Goal: Find specific page/section: Find specific page/section

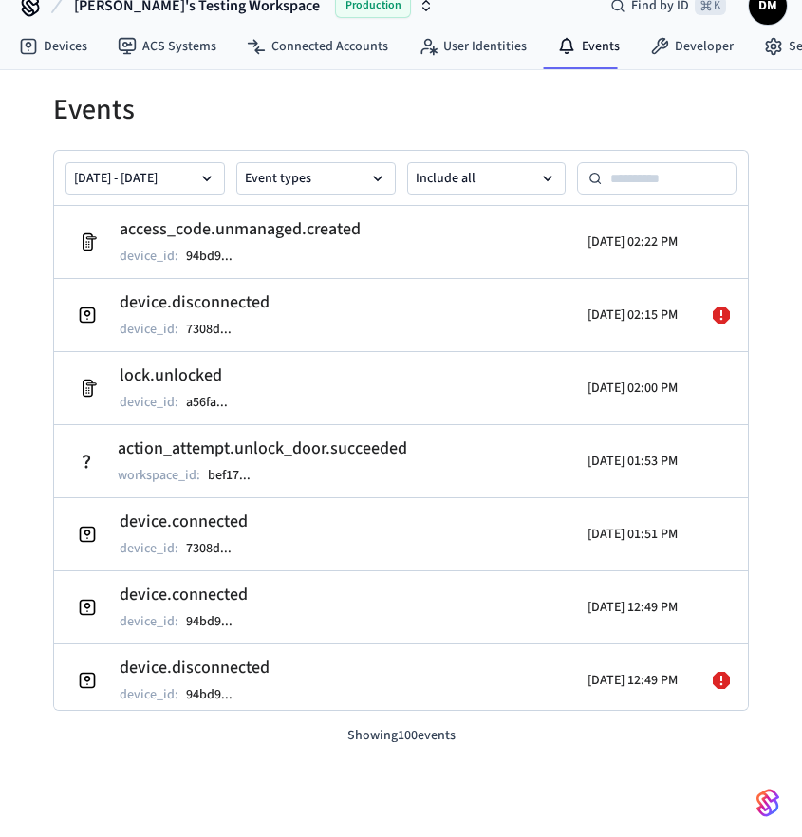
scroll to position [29, 0]
click at [72, 37] on link "Devices" at bounding box center [53, 46] width 99 height 34
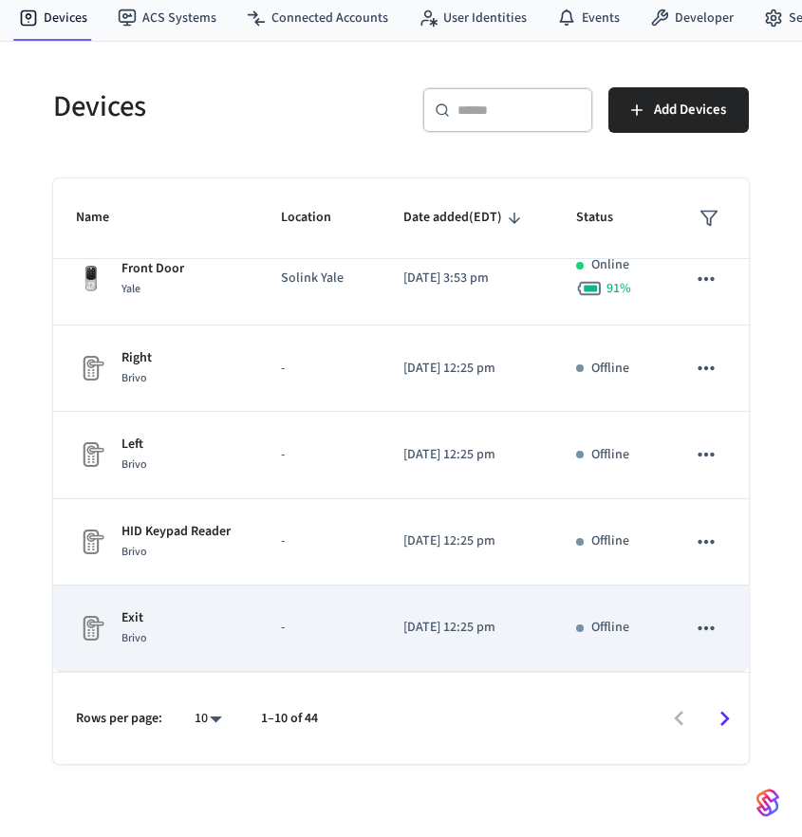
scroll to position [76, 0]
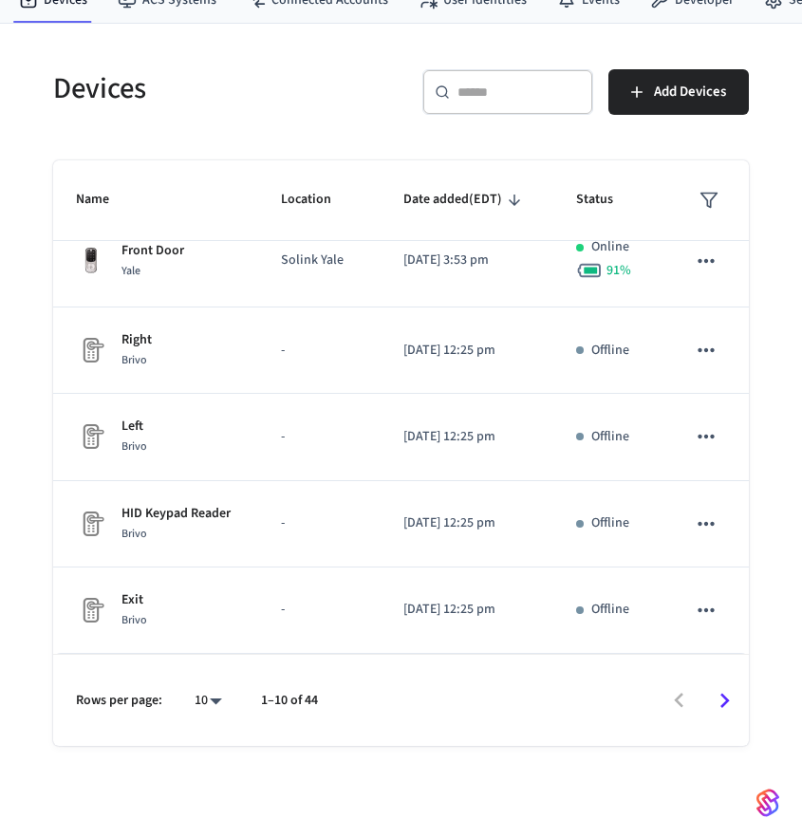
click at [722, 706] on icon "Go to next page" at bounding box center [724, 700] width 29 height 29
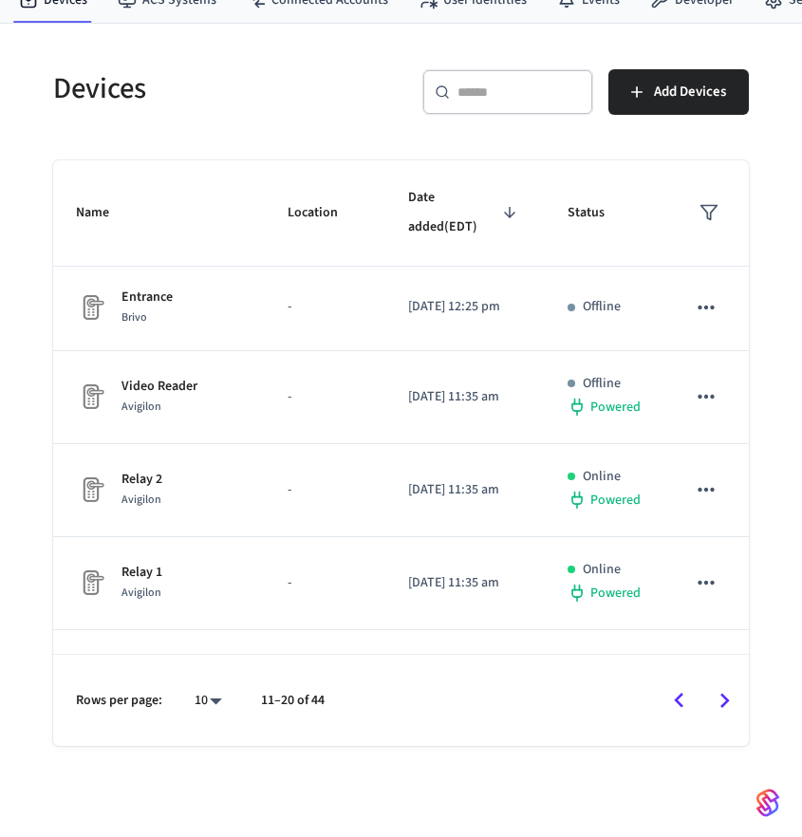
scroll to position [0, 0]
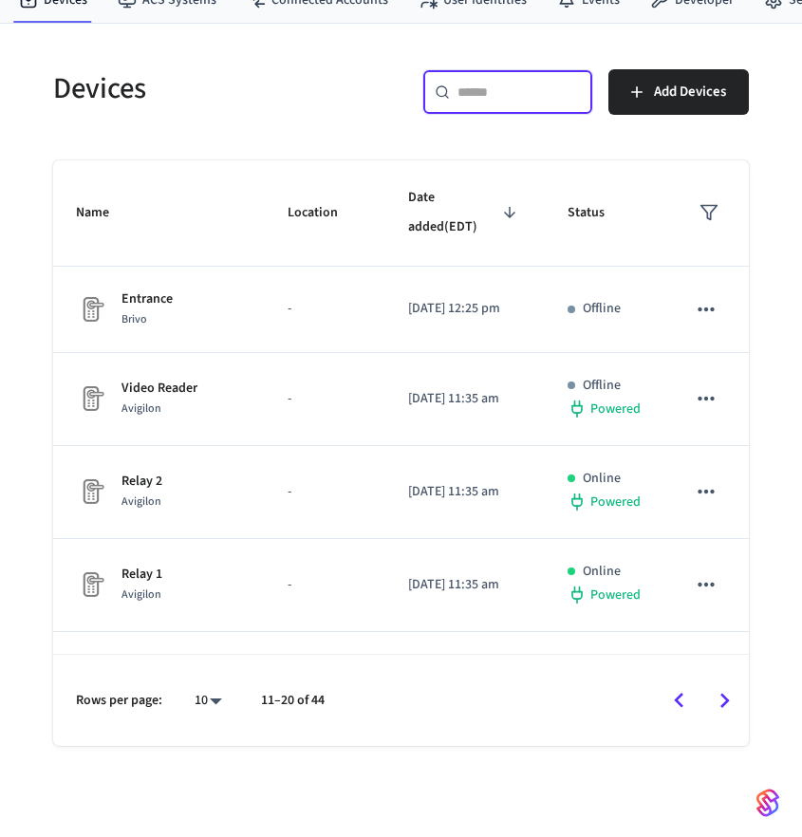
click at [515, 93] on input "text" at bounding box center [519, 92] width 123 height 19
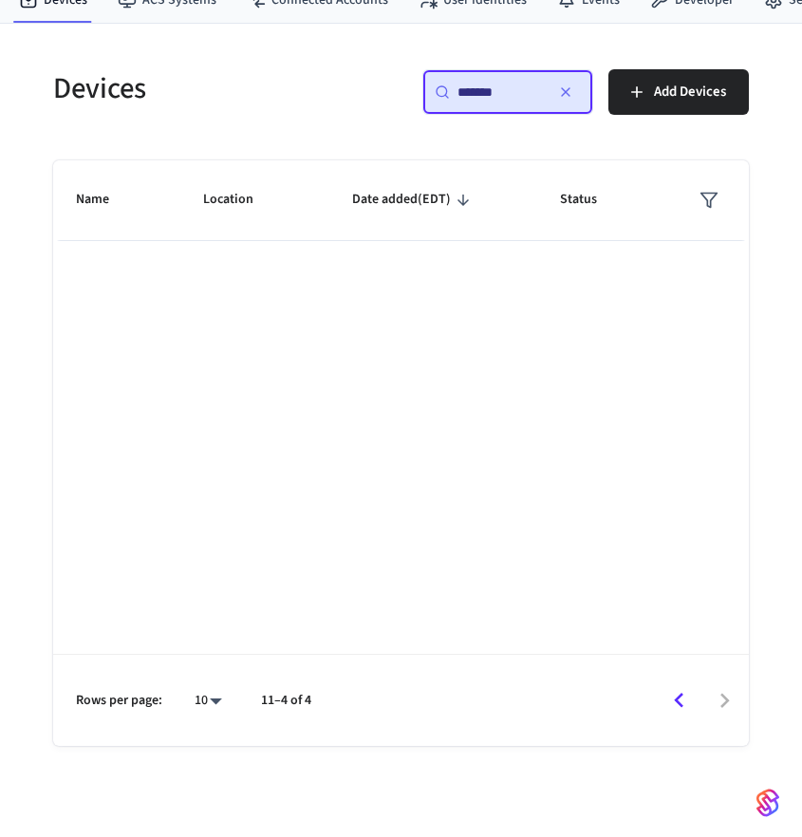
type input "*******"
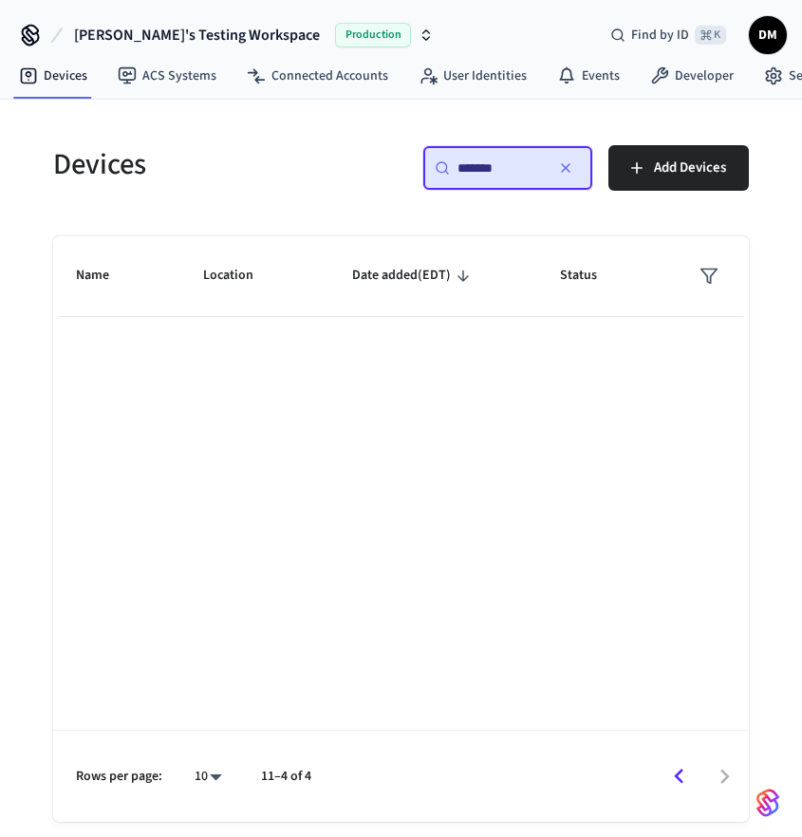
click at [466, 172] on input "*******" at bounding box center [500, 168] width 85 height 19
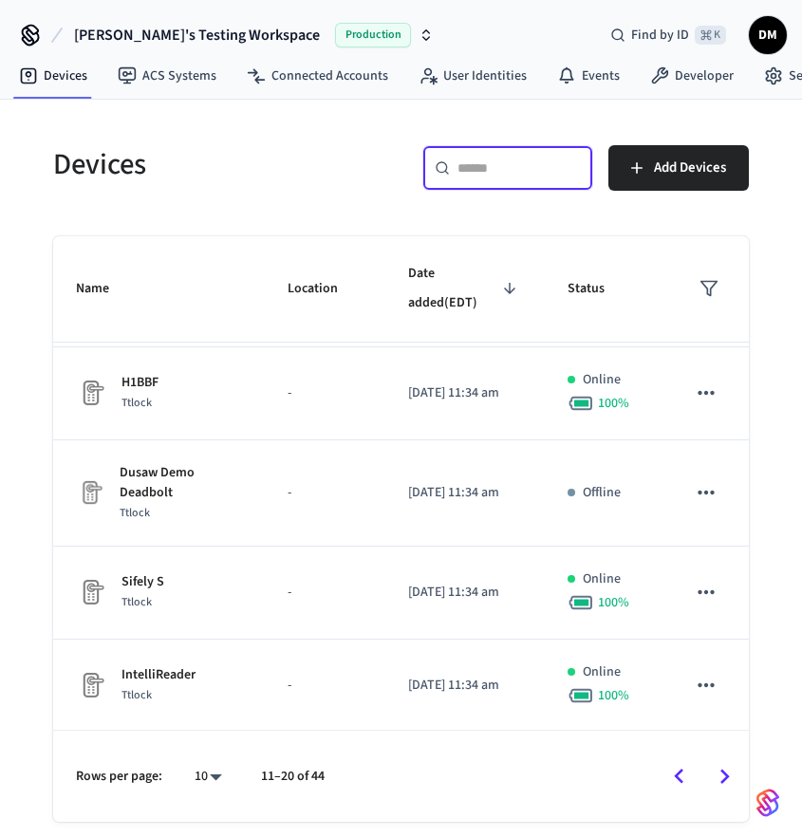
scroll to position [542, 0]
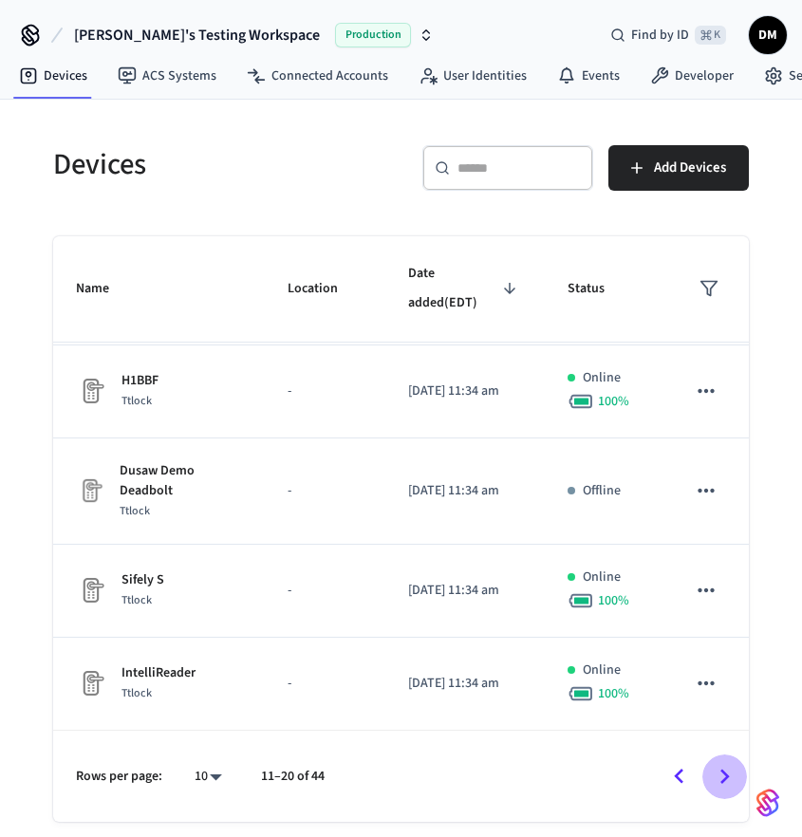
click at [730, 767] on icon "Go to next page" at bounding box center [724, 776] width 29 height 29
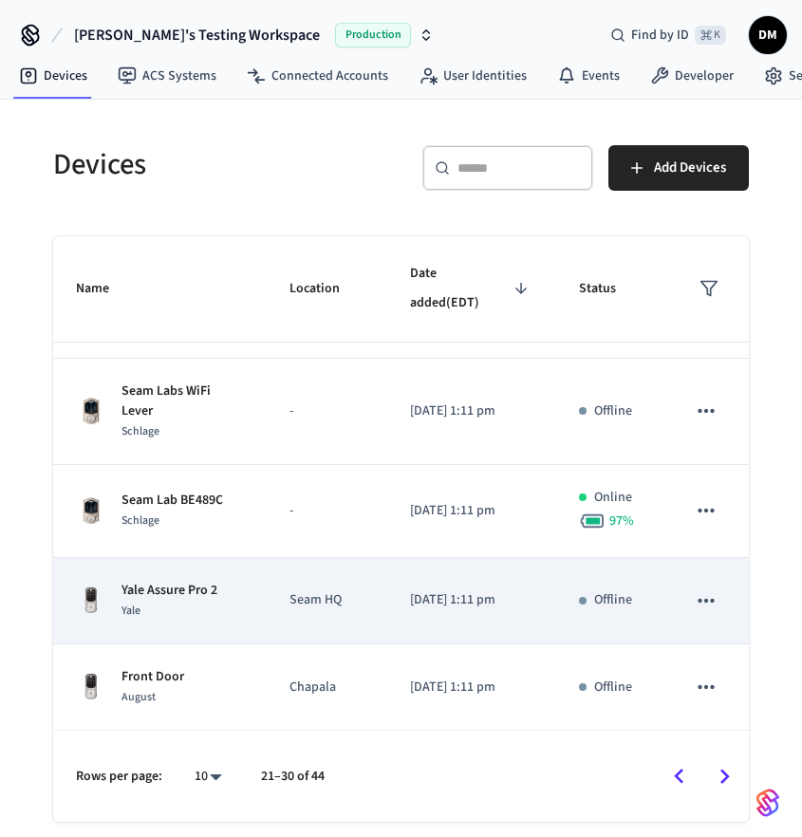
click at [471, 610] on p "2025/08/19 at 1:11 pm" at bounding box center [471, 601] width 123 height 20
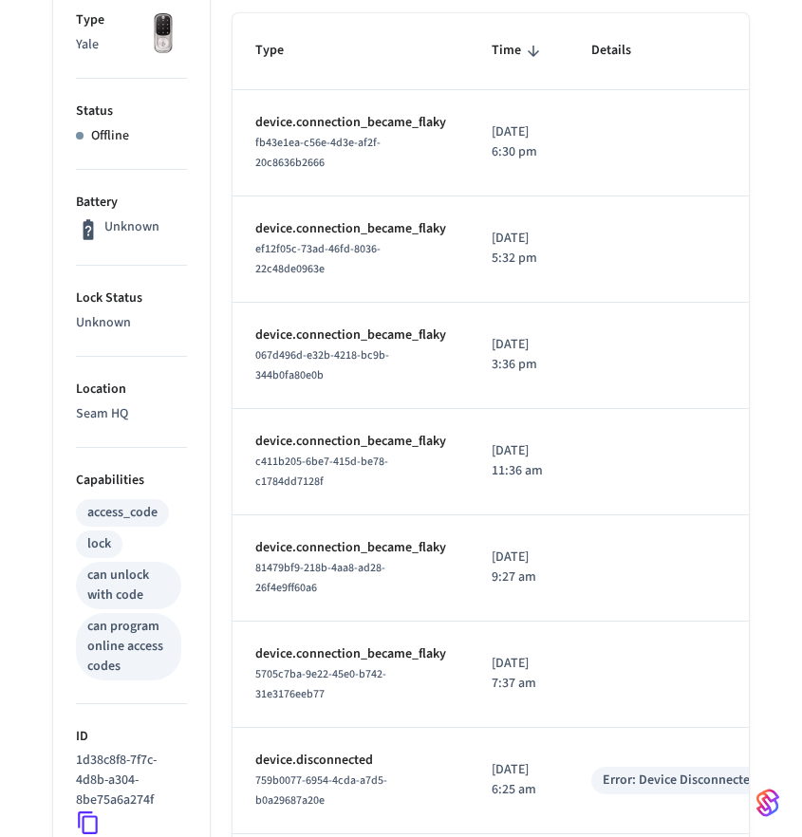
scroll to position [342, 0]
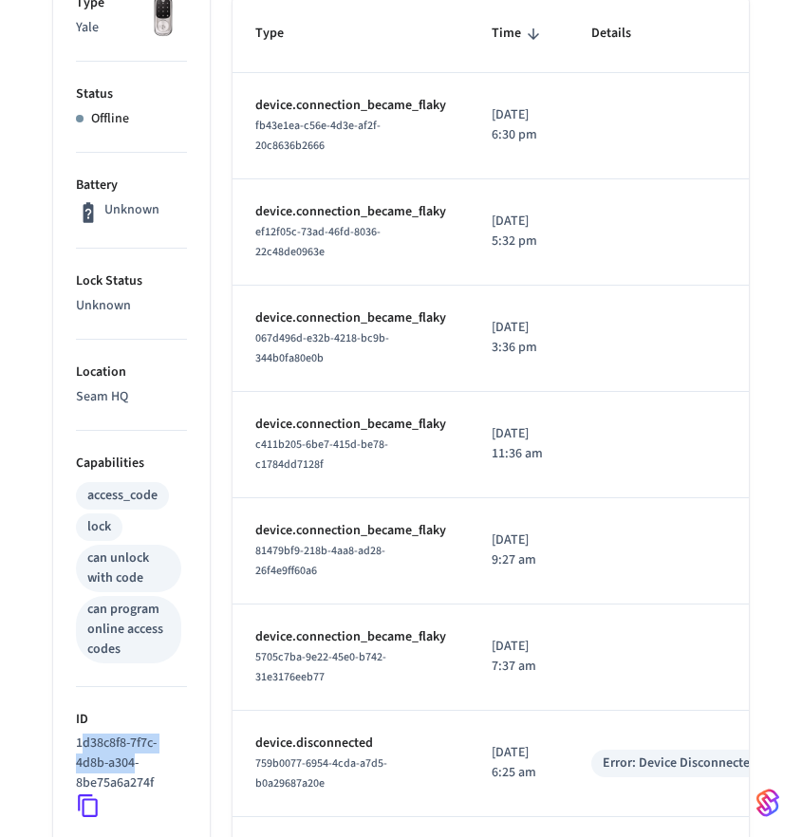
drag, startPoint x: 81, startPoint y: 744, endPoint x: 132, endPoint y: 771, distance: 57.7
click at [132, 771] on p "1d38c8f8-7f7c-4d8b-a304-8be75a6a274f" at bounding box center [127, 764] width 103 height 60
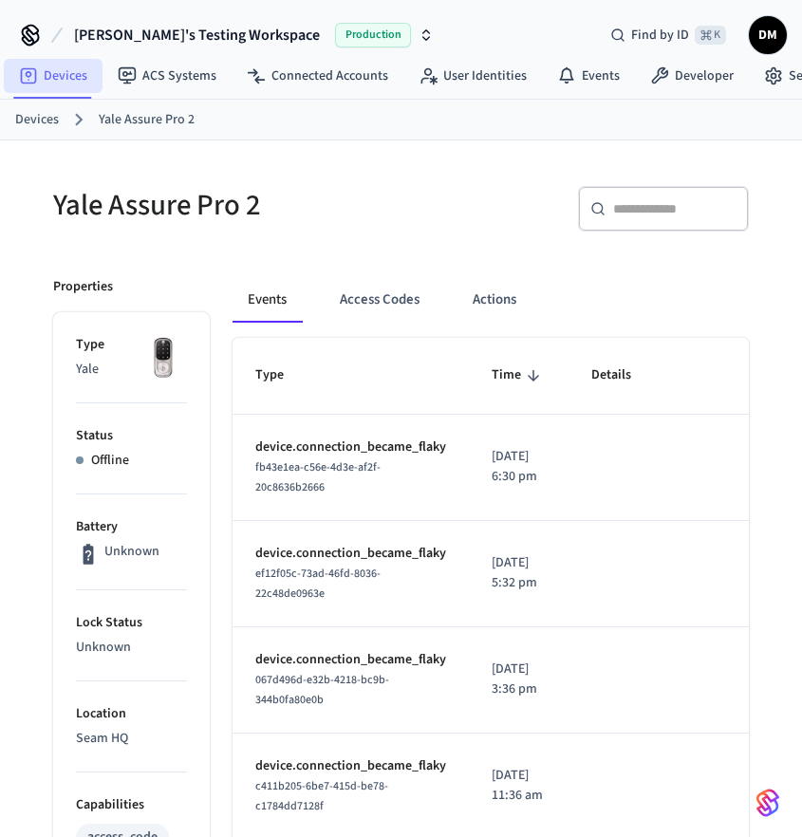
click at [78, 71] on link "Devices" at bounding box center [53, 76] width 99 height 34
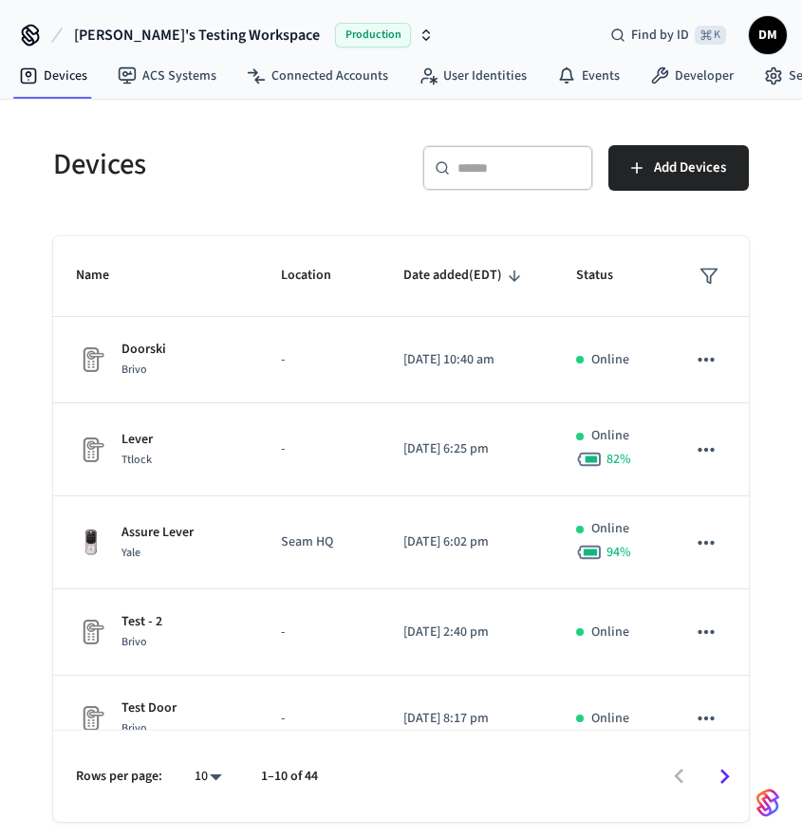
click at [527, 159] on input "text" at bounding box center [519, 168] width 123 height 19
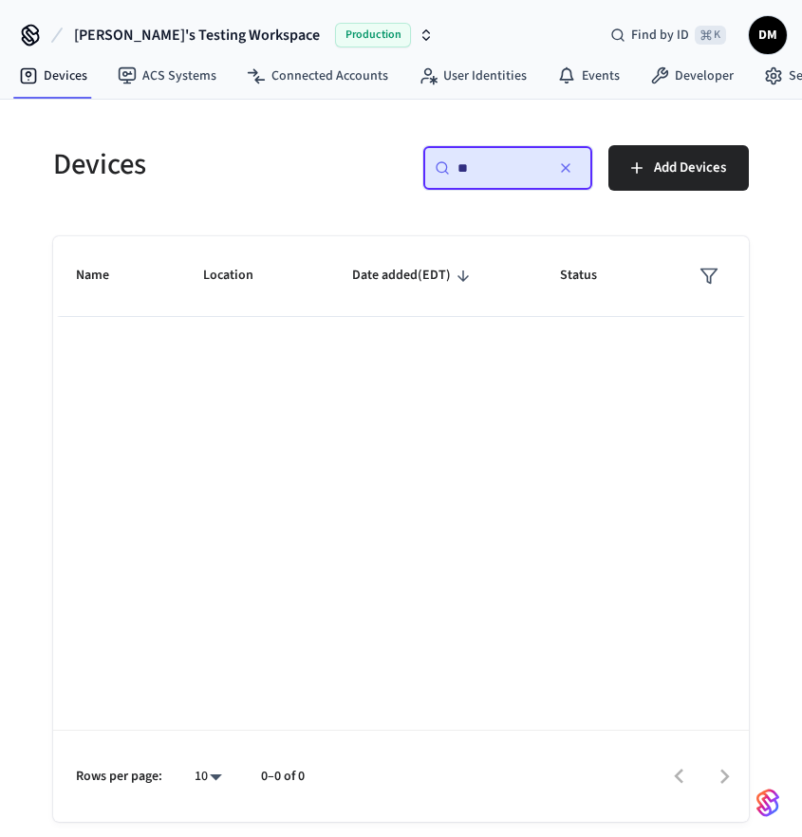
type input "*"
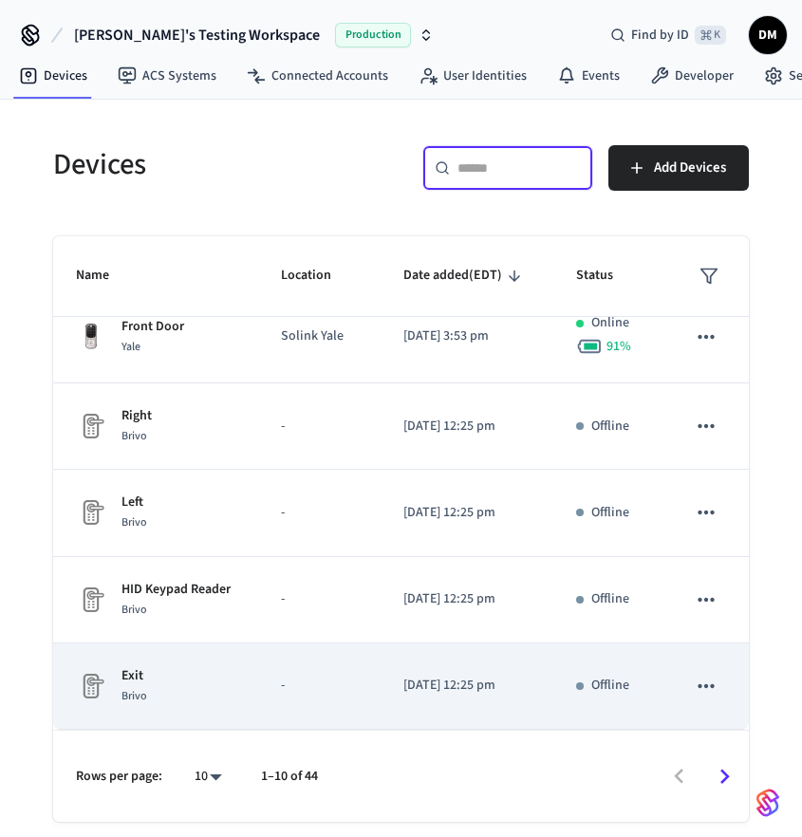
scroll to position [491, 0]
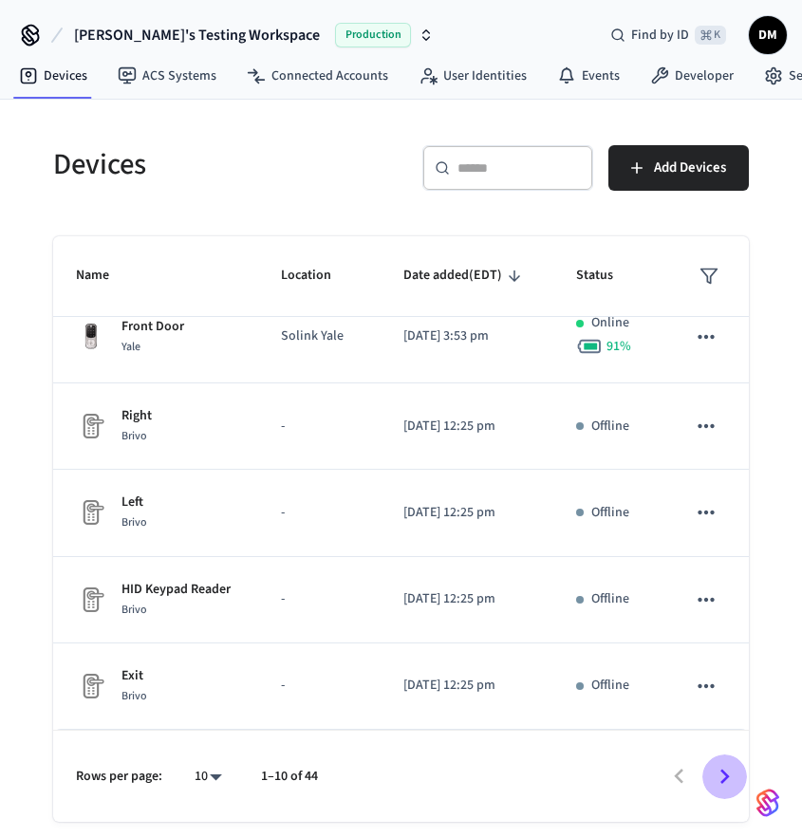
click at [735, 775] on icon "Go to next page" at bounding box center [724, 776] width 29 height 29
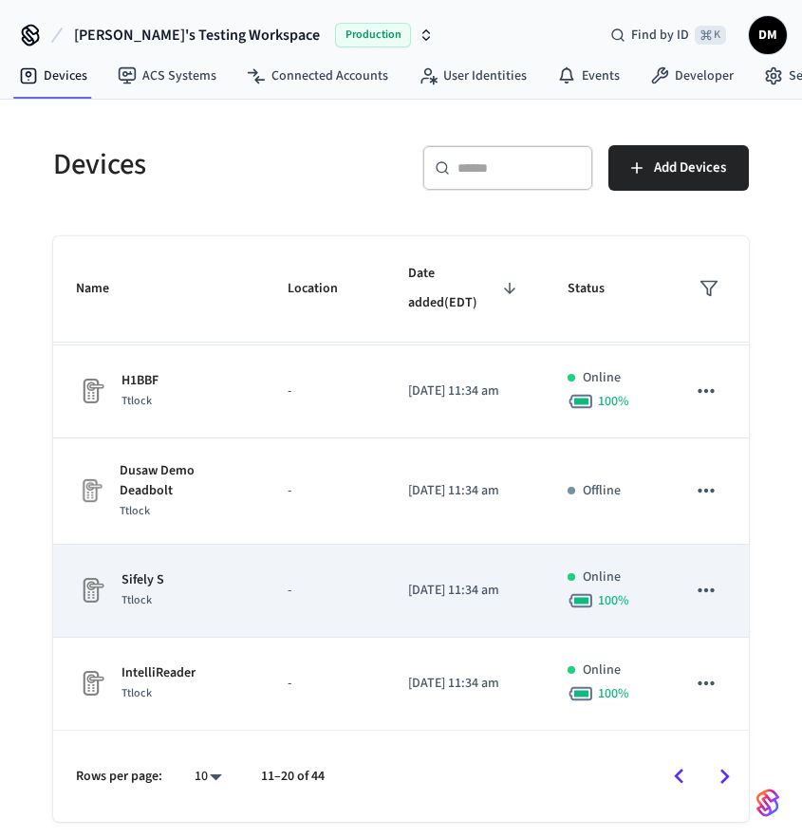
scroll to position [0, 0]
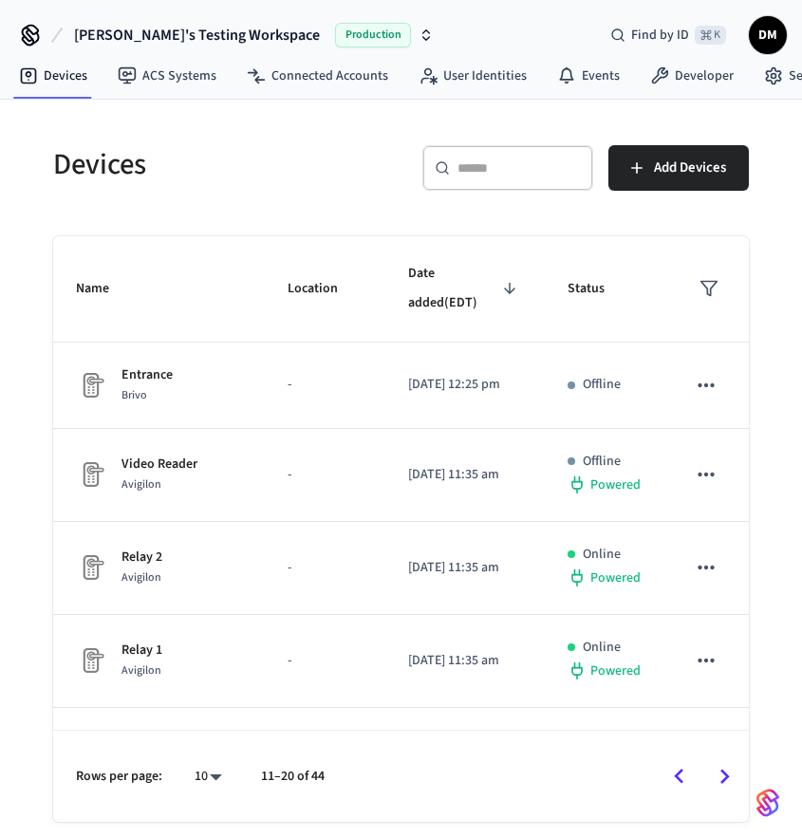
click at [729, 780] on icon "Go to next page" at bounding box center [724, 776] width 29 height 29
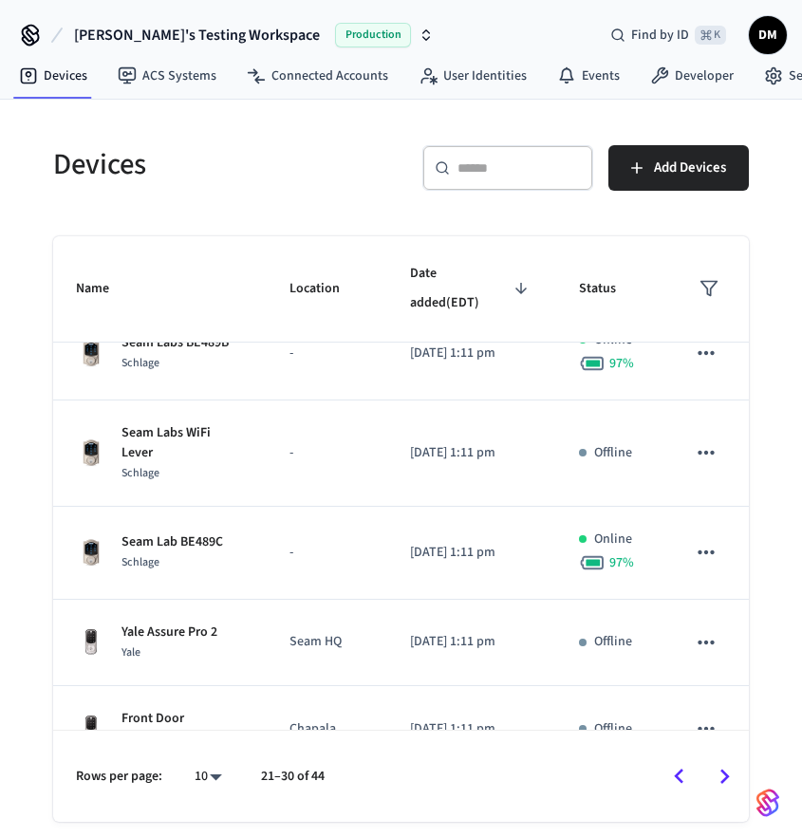
scroll to position [529, 0]
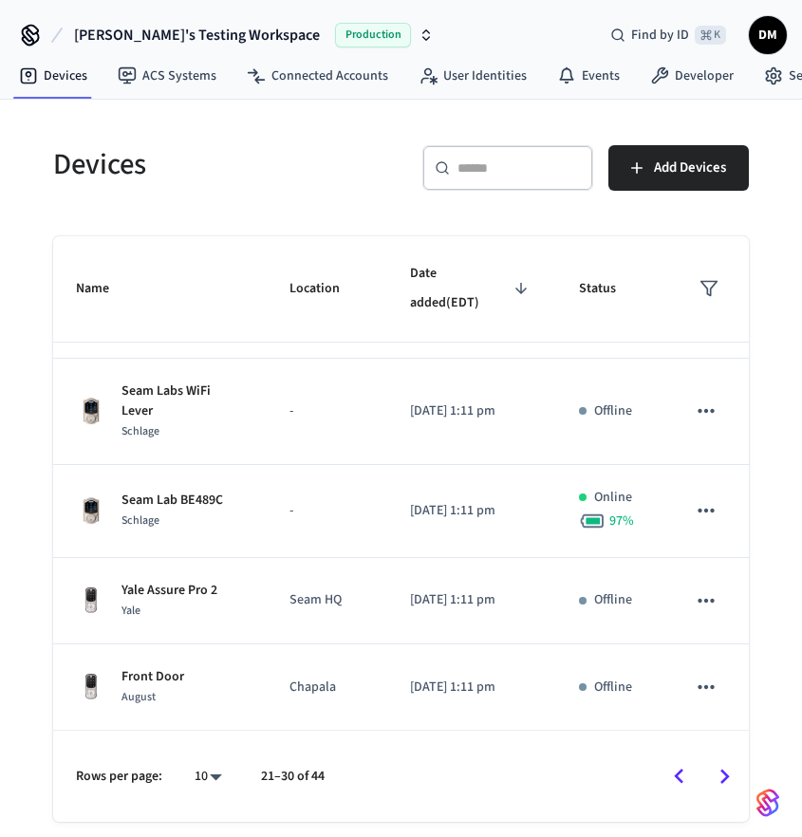
click at [731, 771] on icon "Go to next page" at bounding box center [724, 776] width 29 height 29
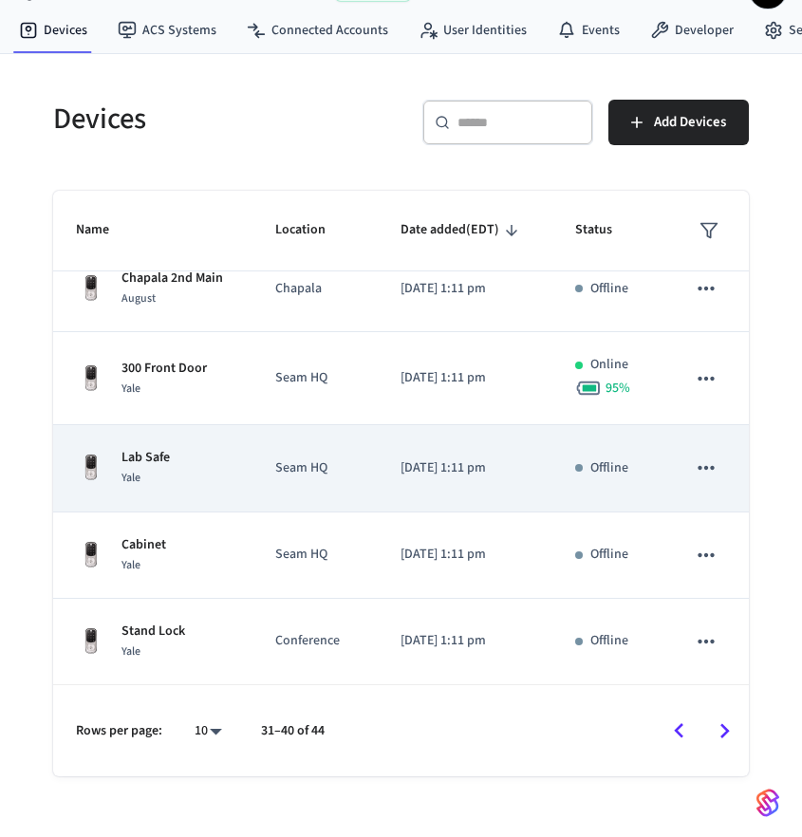
scroll to position [76, 0]
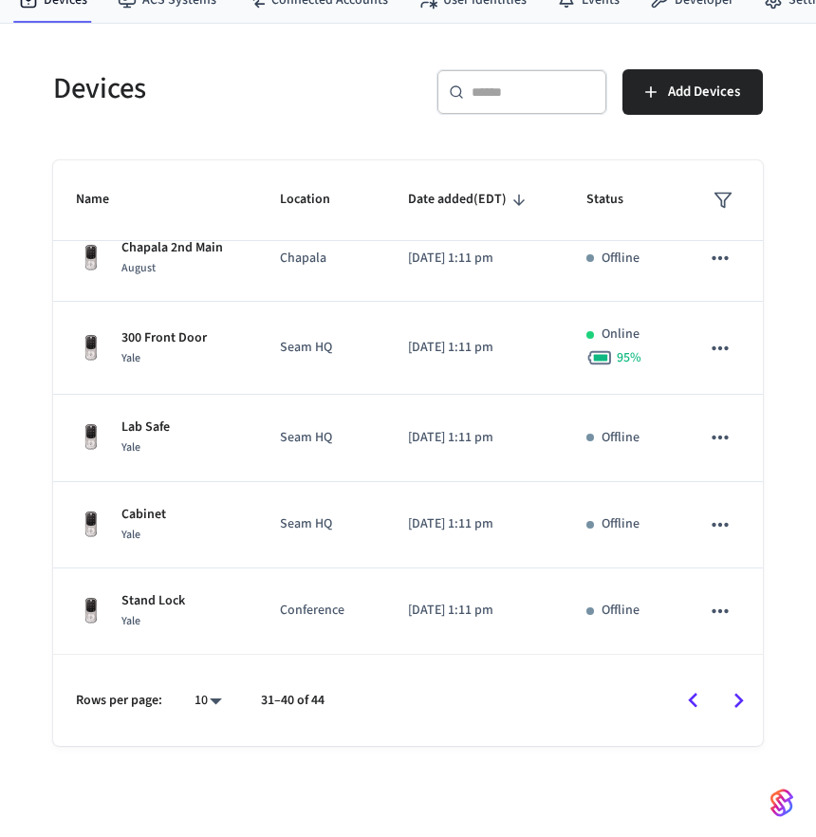
click at [205, 709] on body "Solink's Testing Workspace Production Find by ID ⌘ K DM Devices ACS Systems Con…" at bounding box center [408, 380] width 816 height 913
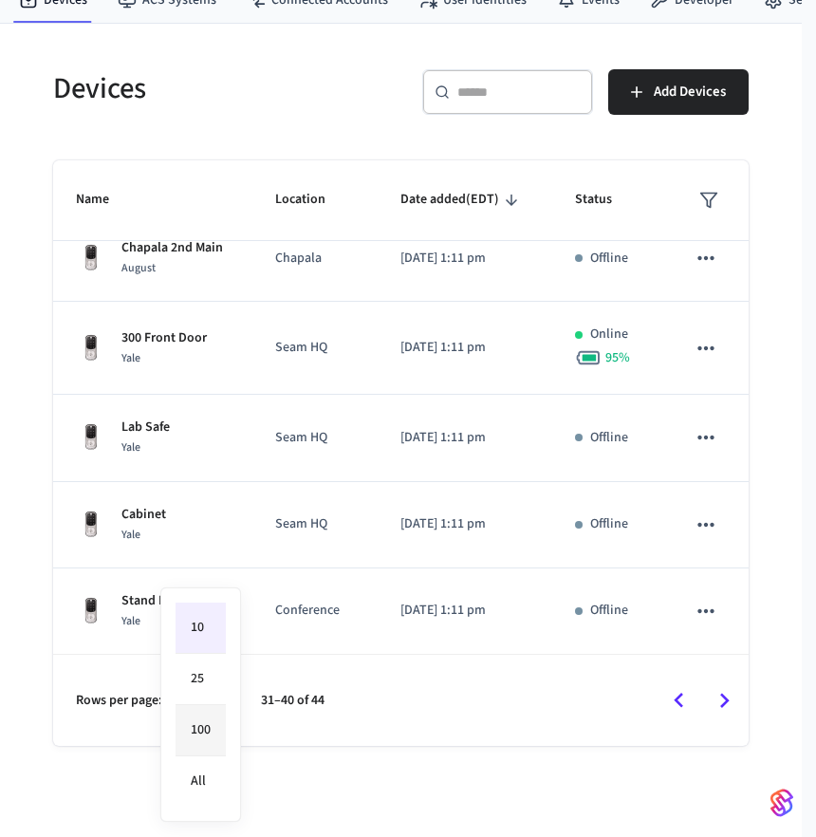
click at [200, 738] on li "100" at bounding box center [201, 730] width 50 height 51
type input "***"
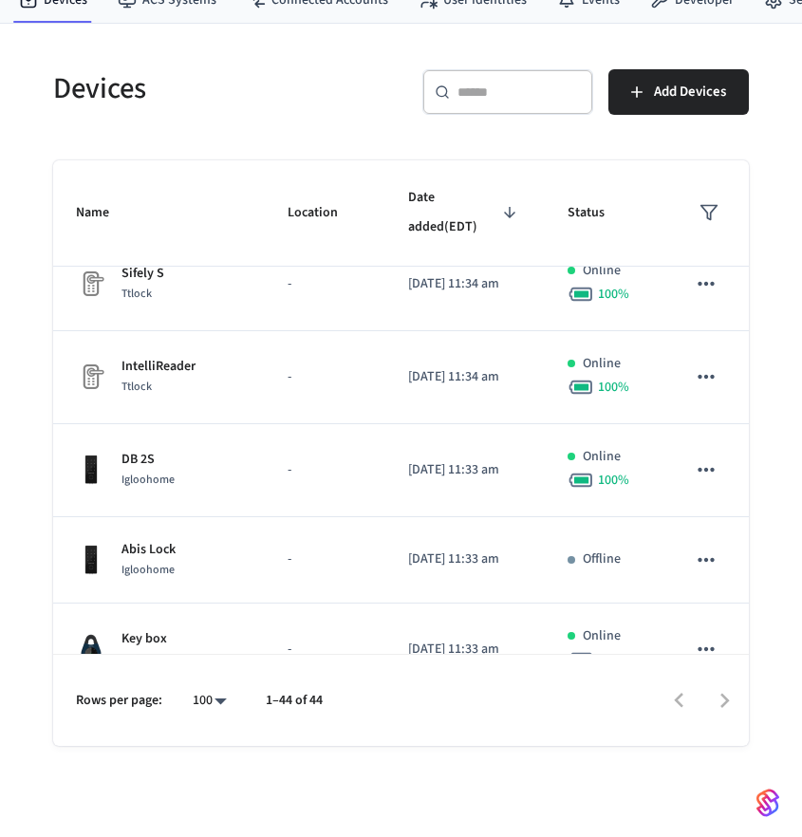
scroll to position [1958, 0]
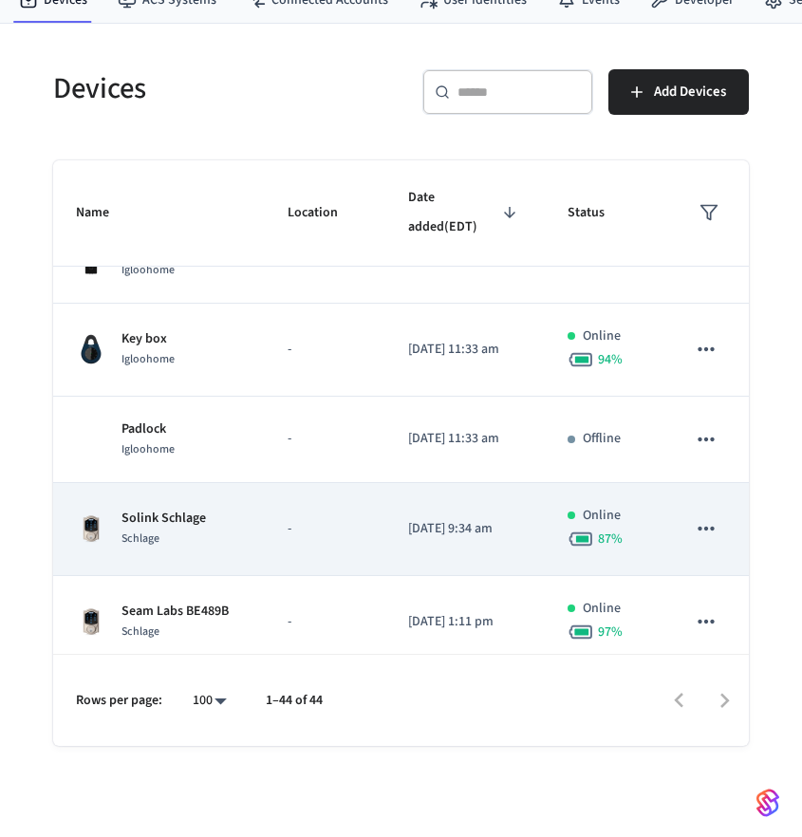
click at [318, 528] on p "-" at bounding box center [325, 529] width 75 height 20
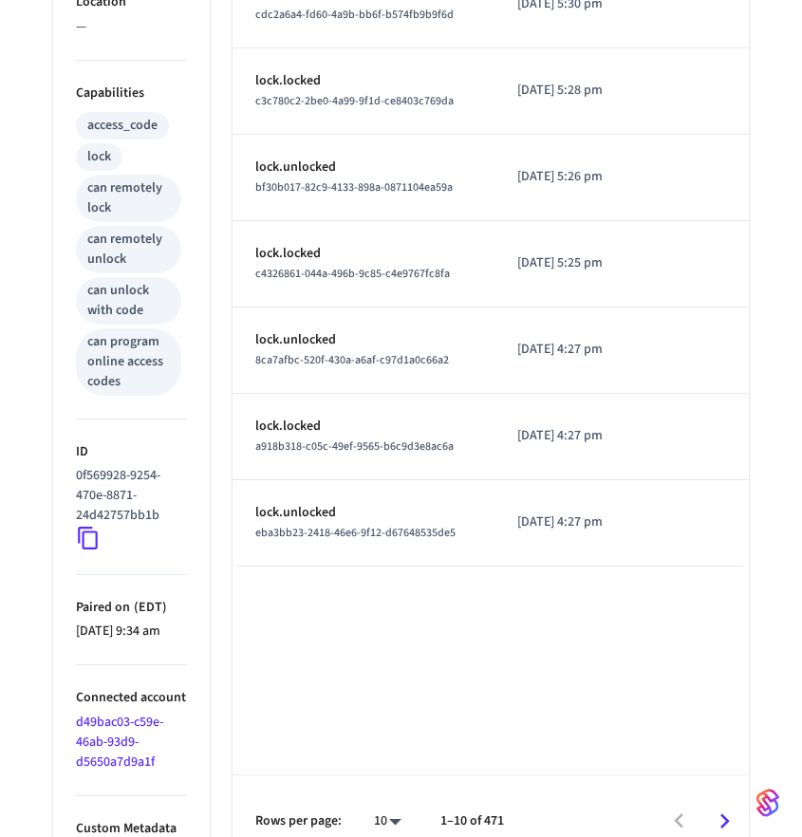
scroll to position [62, 0]
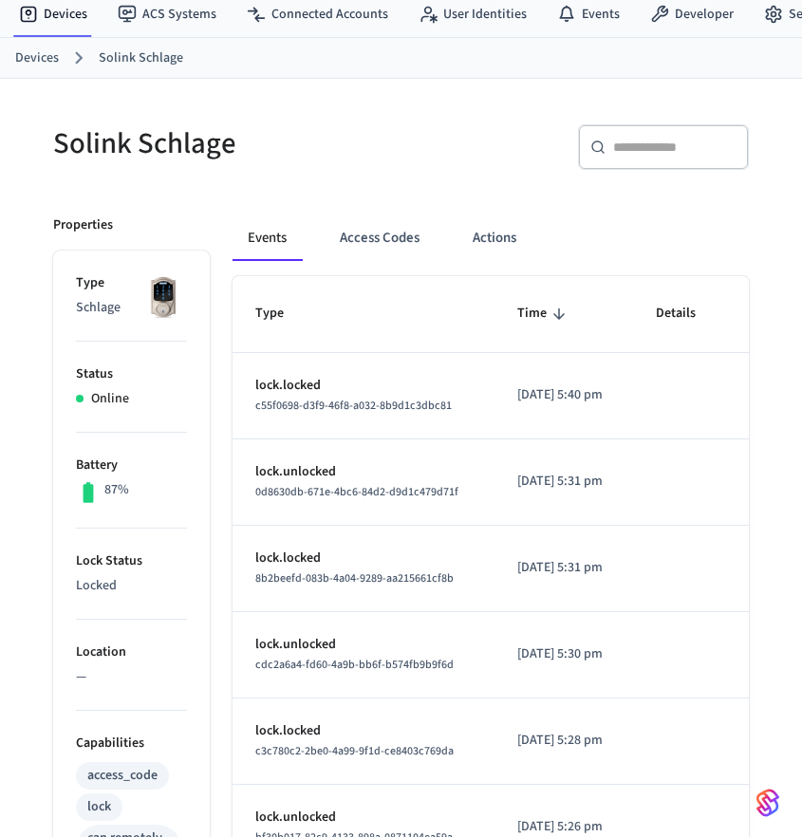
click at [32, 54] on link "Devices" at bounding box center [37, 58] width 44 height 20
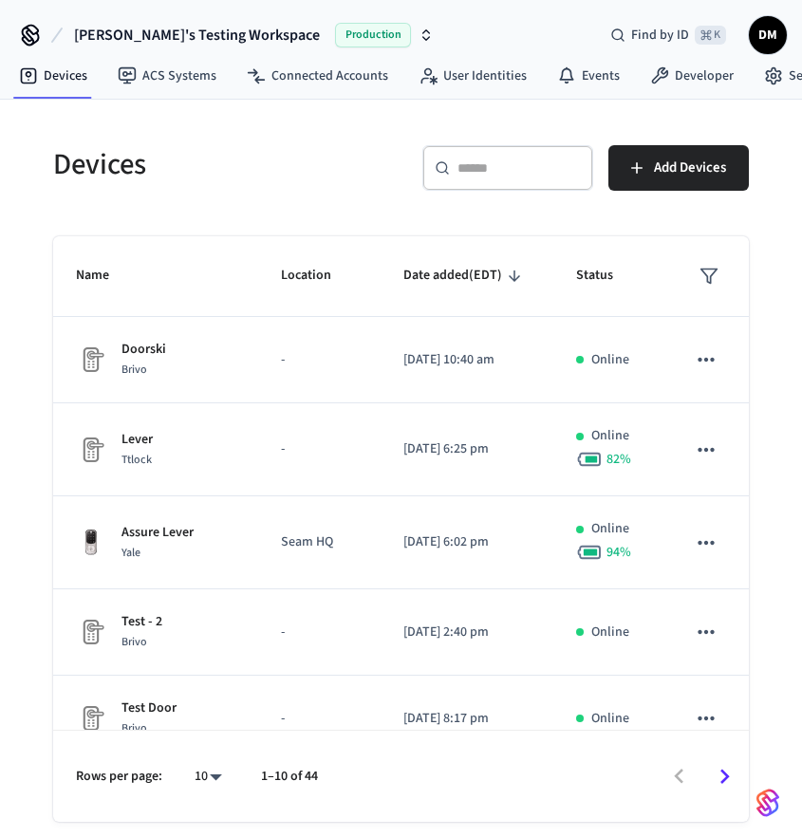
click at [205, 784] on body "Solink's Testing Workspace Production Find by ID ⌘ K DM Devices ACS Systems Con…" at bounding box center [401, 456] width 802 height 913
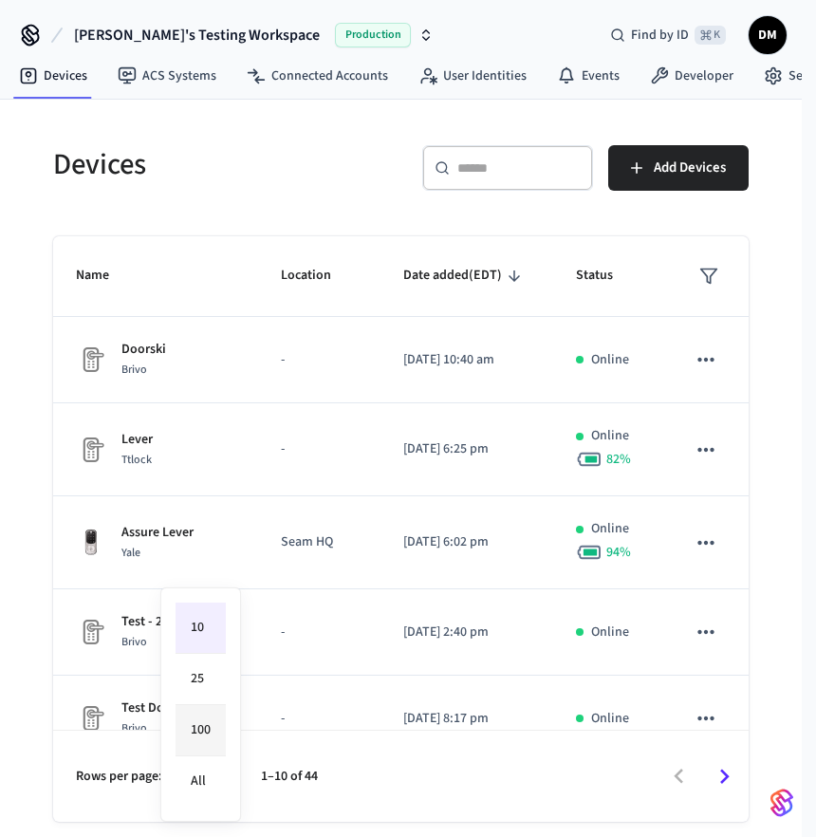
click at [200, 722] on li "100" at bounding box center [201, 730] width 50 height 51
type input "***"
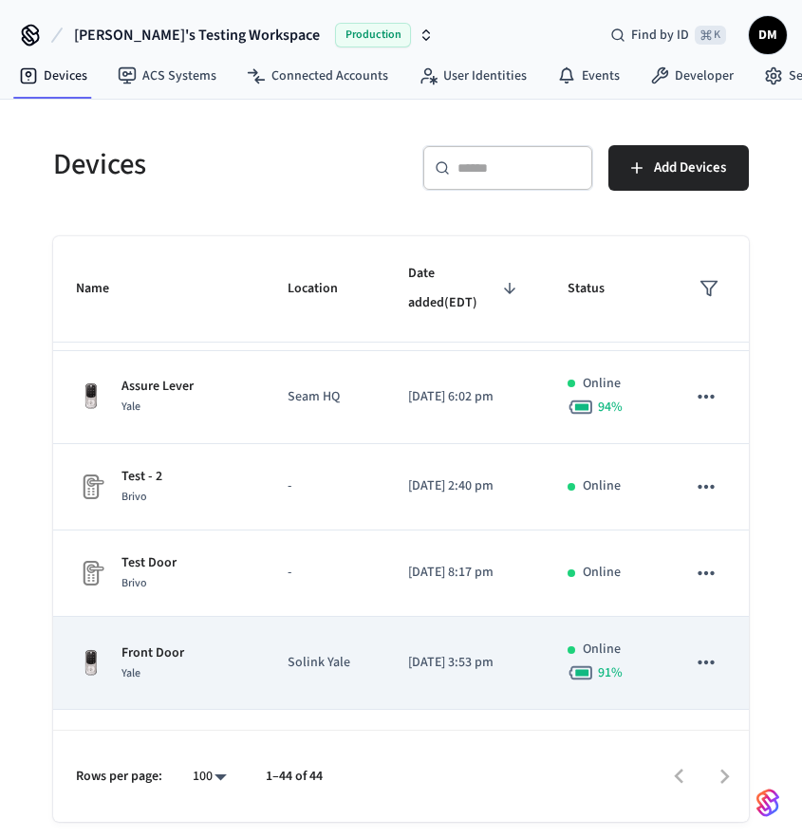
scroll to position [177, 0]
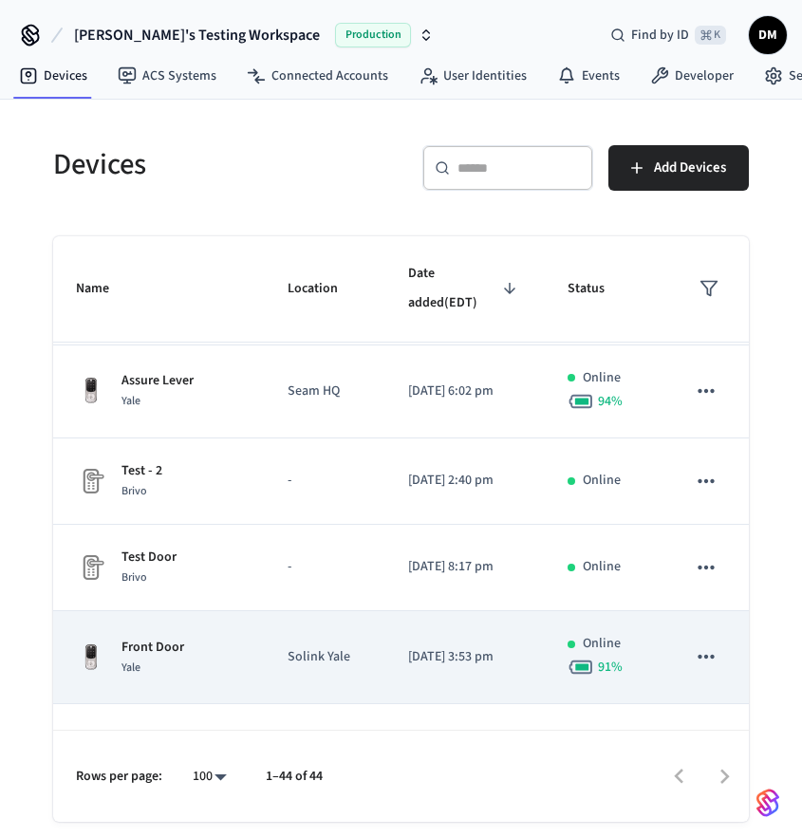
click at [230, 662] on div "Front Door Yale" at bounding box center [159, 658] width 166 height 40
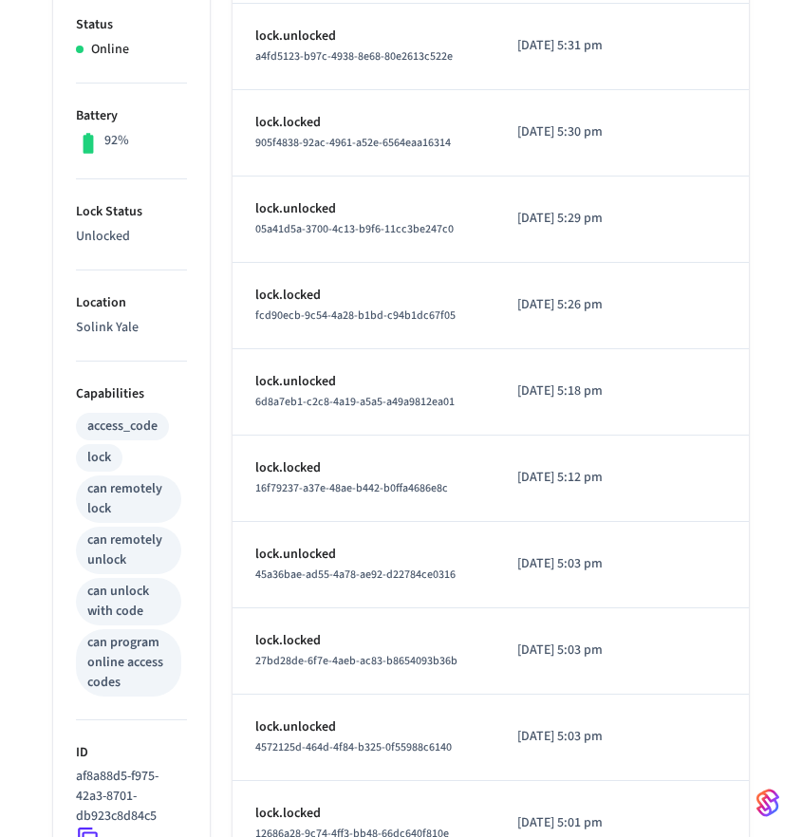
scroll to position [471, 0]
